Goal: Ask a question

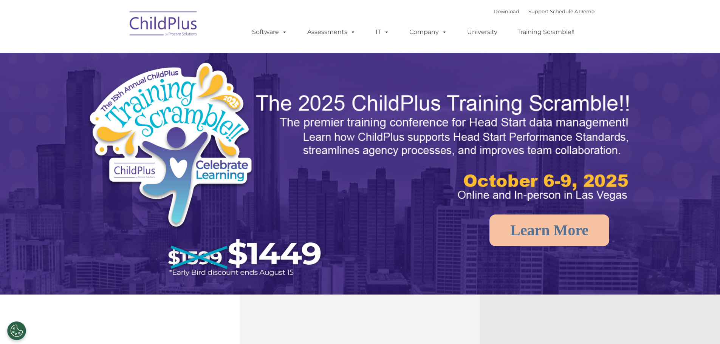
select select "MEDIUM"
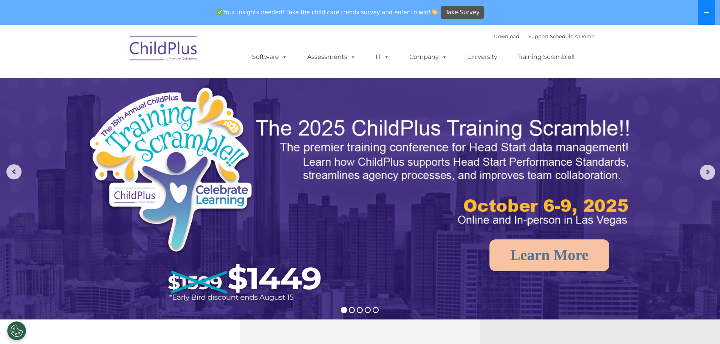
click at [707, 8] on button at bounding box center [706, 12] width 17 height 25
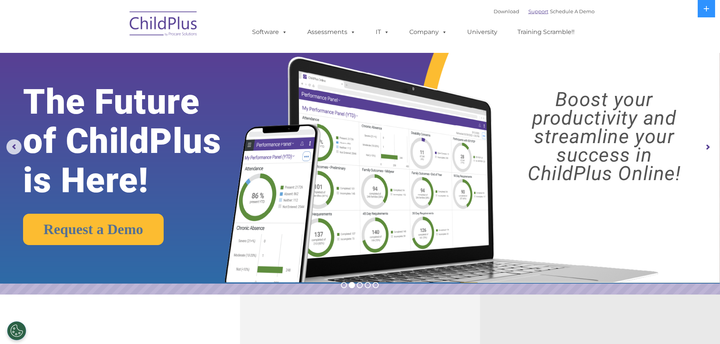
click at [528, 13] on link "Support" at bounding box center [538, 11] width 20 height 6
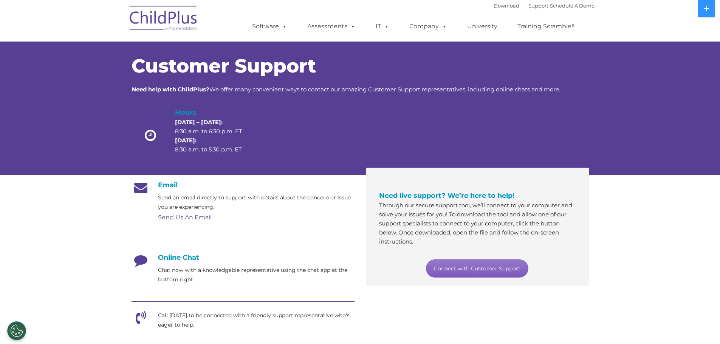
click at [491, 268] on link "Connect with Customer Support" at bounding box center [477, 269] width 102 height 18
